Goal: Task Accomplishment & Management: Manage account settings

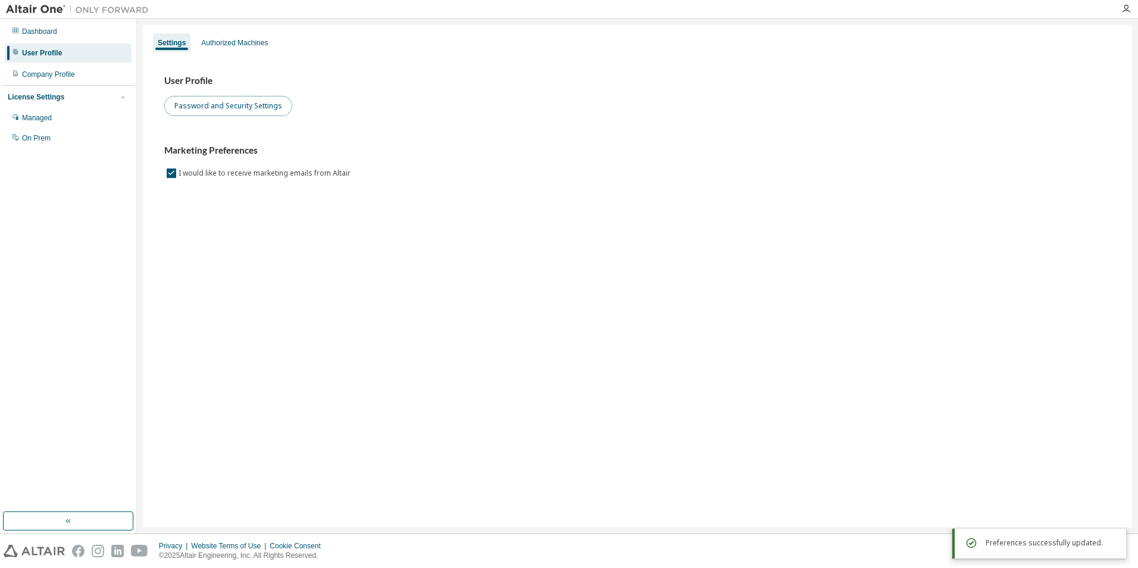
click at [227, 111] on button "Password and Security Settings" at bounding box center [228, 106] width 128 height 20
